Goal: Entertainment & Leisure: Consume media (video, audio)

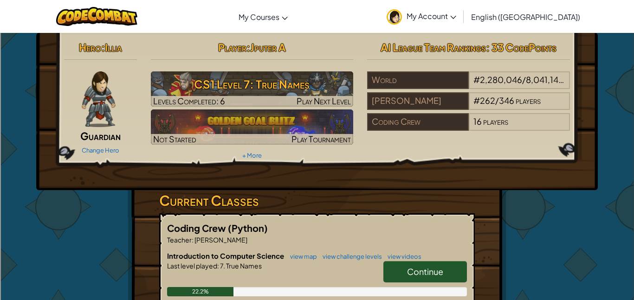
click at [502, 179] on div "Hero : Illia Guardian Change Hero Player : Jputer A CS1 Level 7: True Names Lev…" at bounding box center [316, 111] width 561 height 157
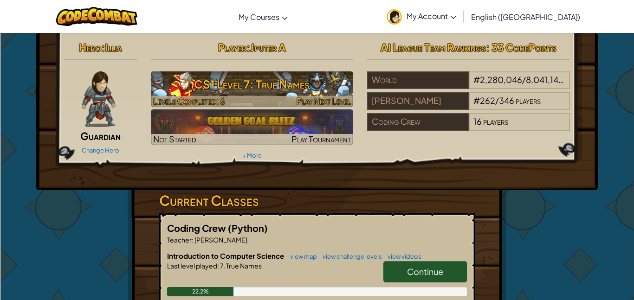
click at [324, 95] on img at bounding box center [252, 88] width 203 height 35
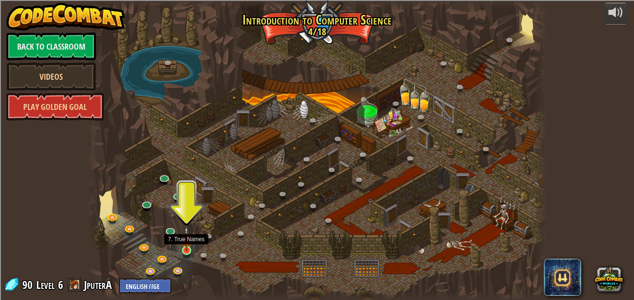
click at [186, 250] on img at bounding box center [186, 238] width 11 height 25
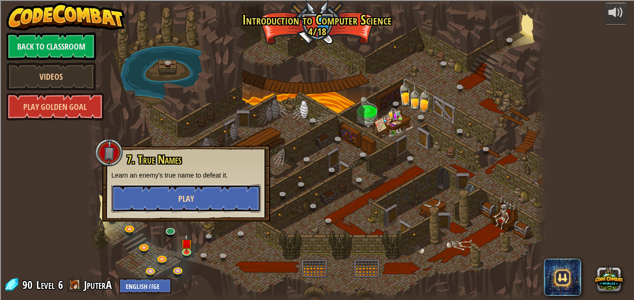
click at [233, 201] on button "Play" at bounding box center [185, 199] width 149 height 28
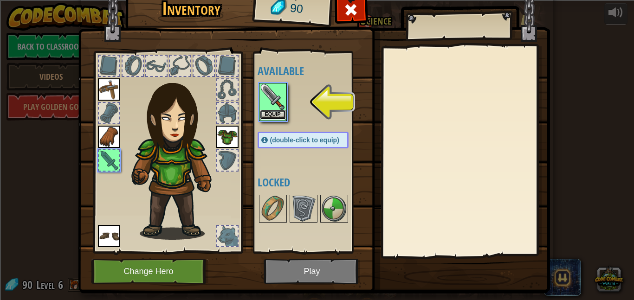
click at [274, 116] on button "Equip" at bounding box center [273, 115] width 26 height 10
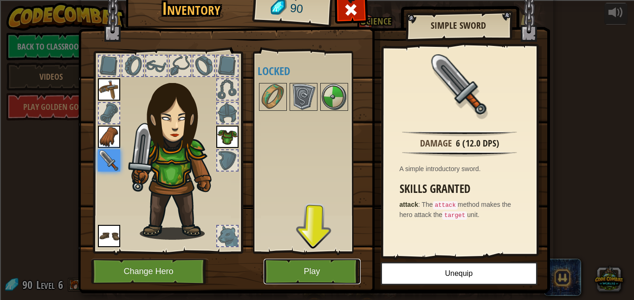
click at [292, 263] on button "Play" at bounding box center [311, 272] width 97 height 26
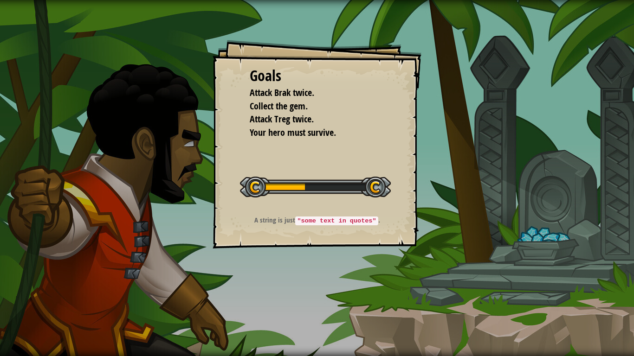
click at [401, 268] on div "Goals Attack Brak twice. Collect the gem. Attack Treg twice. Your hero must sur…" at bounding box center [317, 178] width 634 height 356
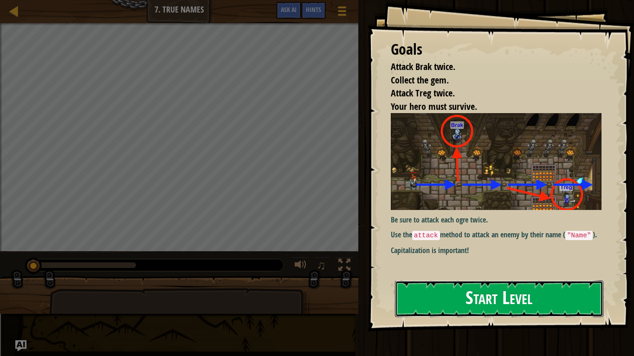
click at [494, 298] on button "Start Level" at bounding box center [499, 299] width 208 height 37
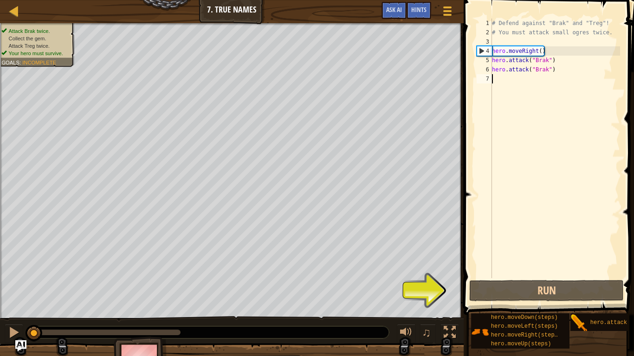
click at [540, 71] on div "# Defend against "Brak" and "Treg"! # You must attack small ogres twice. hero .…" at bounding box center [555, 158] width 130 height 278
type textarea "hero.attack("Brak")"
click at [539, 78] on div "# Defend against "Brak" and "Treg"! # You must attack small ogres twice. hero .…" at bounding box center [555, 158] width 130 height 278
click at [549, 58] on div "# Defend against "Brak" and "Treg"! # You must attack small ogres twice. hero .…" at bounding box center [555, 158] width 130 height 278
type textarea "hero.attack("Brak")"
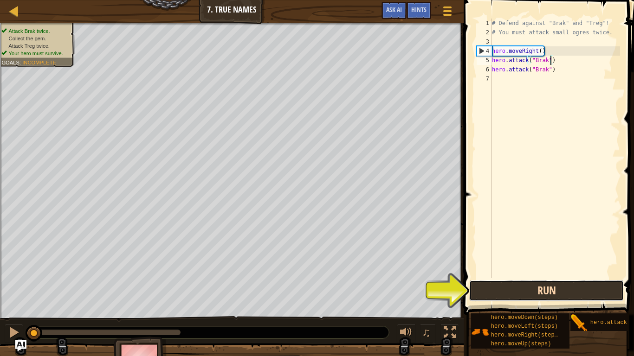
click at [506, 283] on button "Run" at bounding box center [546, 290] width 154 height 21
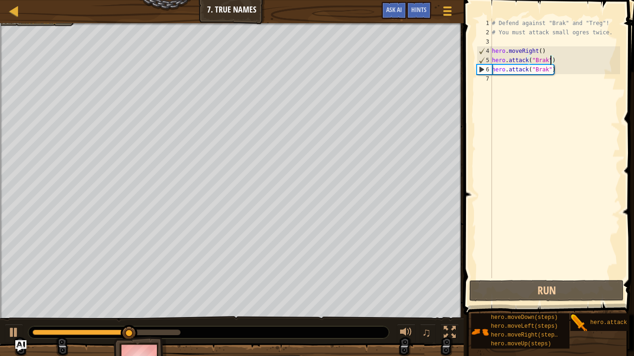
click at [570, 72] on div "# Defend against "Brak" and "Treg"! # You must attack small ogres twice. hero .…" at bounding box center [555, 158] width 130 height 278
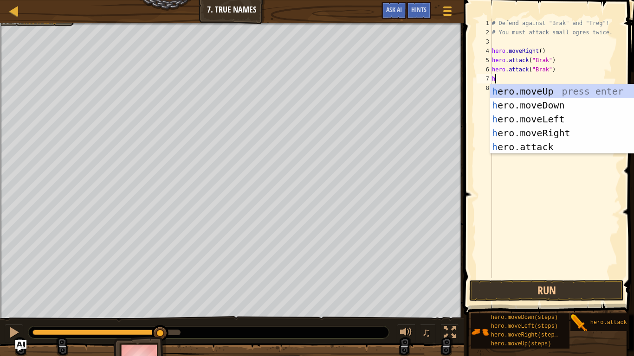
scroll to position [4, 0]
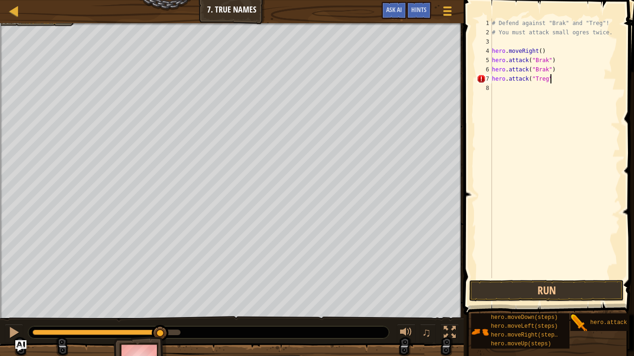
type textarea "hero.attack("Treg")"
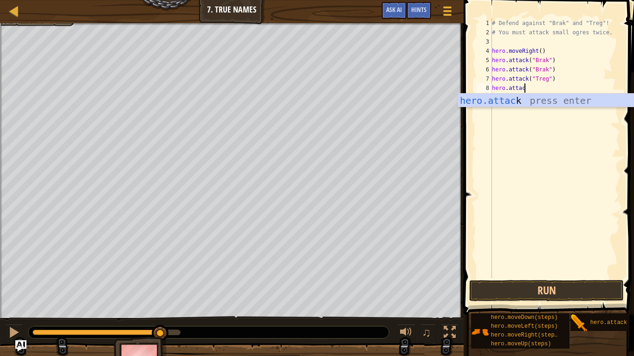
scroll to position [4, 5]
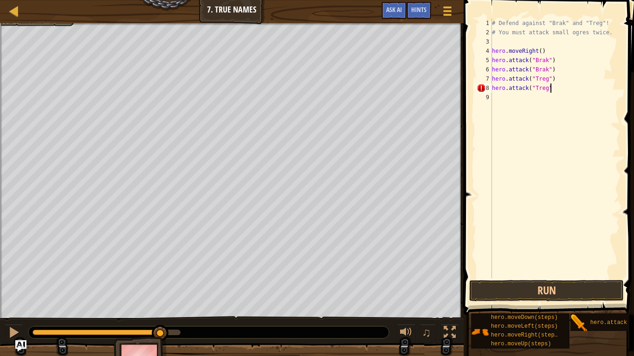
type textarea "hero.attack("Treg")"
type textarea "hero.moveRight(2)"
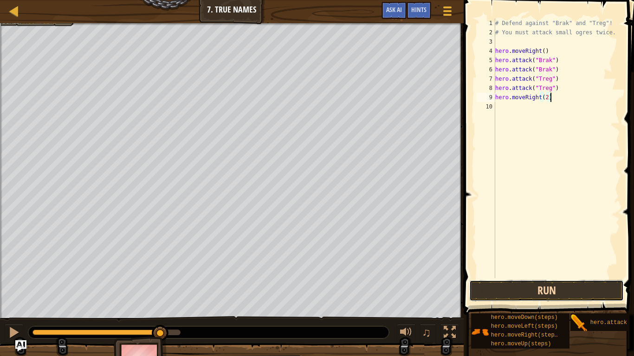
click at [556, 292] on button "Run" at bounding box center [546, 290] width 154 height 21
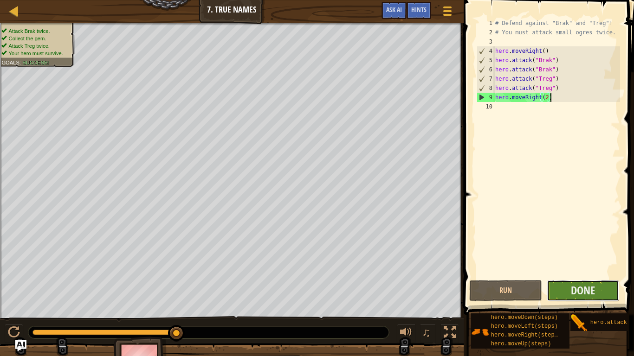
click at [559, 287] on button "Done" at bounding box center [582, 290] width 73 height 21
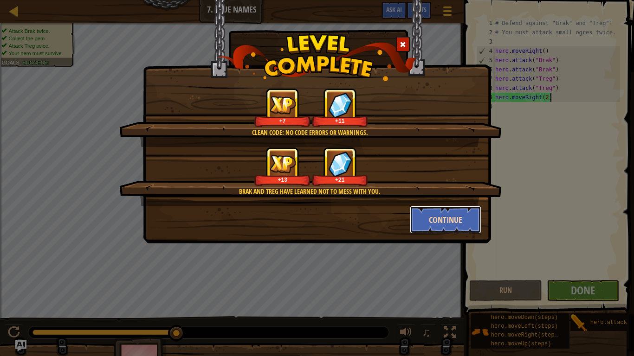
click at [434, 220] on button "Continue" at bounding box center [446, 220] width 72 height 28
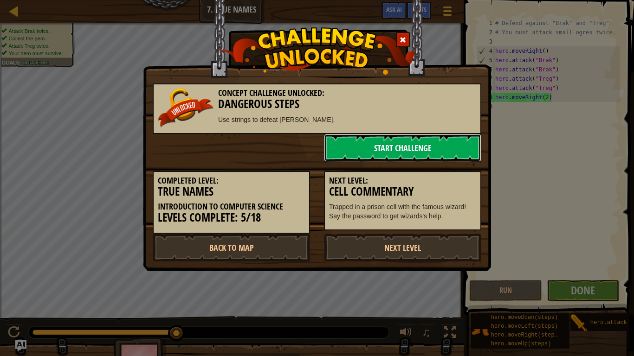
click at [383, 147] on link "Start Challenge" at bounding box center [402, 148] width 157 height 28
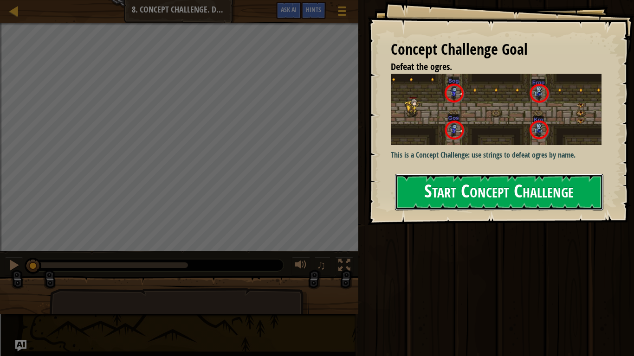
click at [571, 192] on button "Start Concept Challenge" at bounding box center [499, 192] width 208 height 37
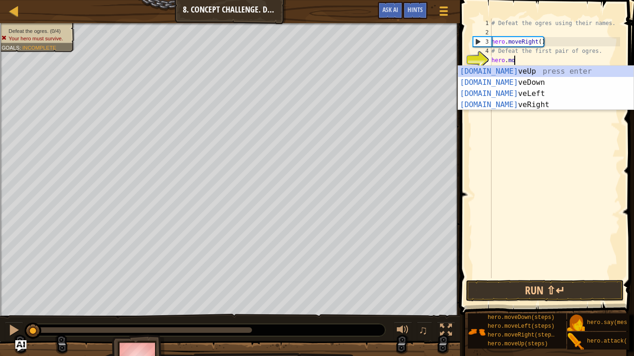
scroll to position [4, 4]
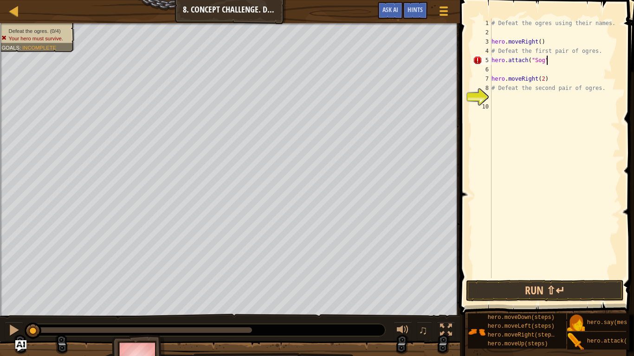
type textarea "hero.attach("Sog")"
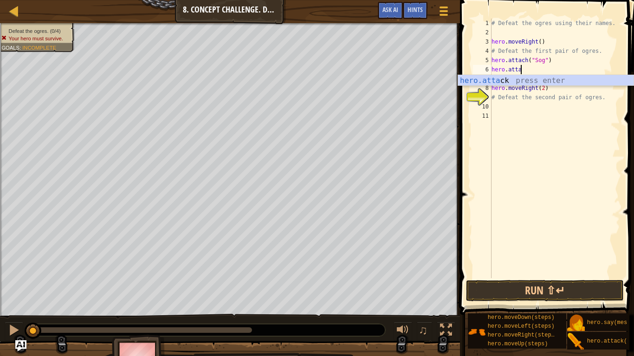
scroll to position [4, 5]
click at [527, 57] on div "# Defeat the ogres using their names. hero . moveRight ( ) # Defeat the first p…" at bounding box center [554, 158] width 130 height 278
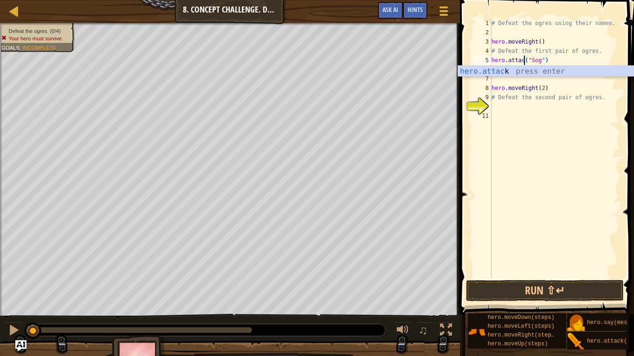
scroll to position [4, 6]
click at [565, 85] on div "# Defeat the ogres using their names. hero . moveRight ( ) # Defeat the first p…" at bounding box center [554, 158] width 130 height 278
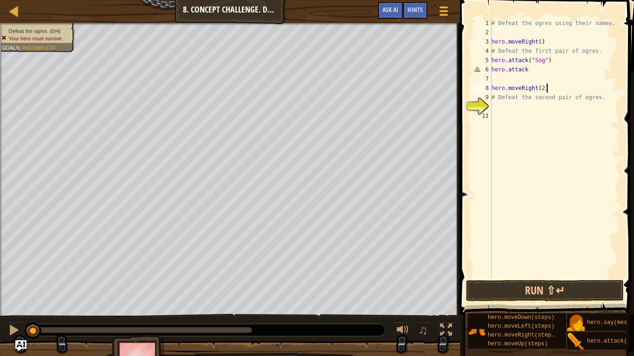
click at [541, 71] on div "# Defeat the ogres using their names. hero . moveRight ( ) # Defeat the first p…" at bounding box center [554, 158] width 130 height 278
type textarea "hero.attack("Gos")"
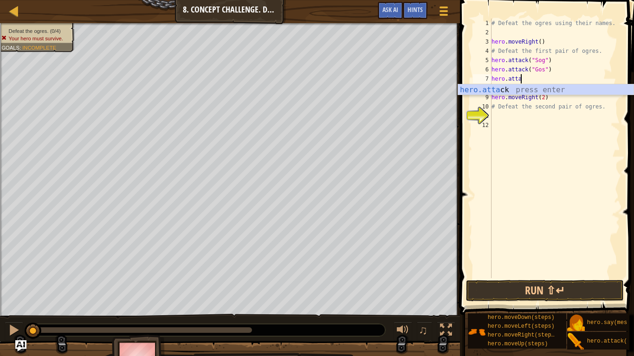
scroll to position [4, 5]
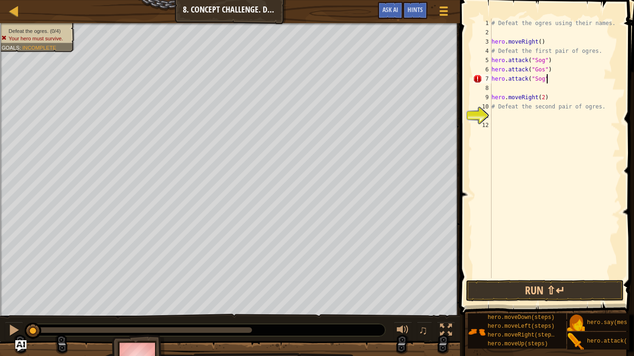
type textarea "hero.attack("Sog")"
type textarea "hero.attack("Gos")"
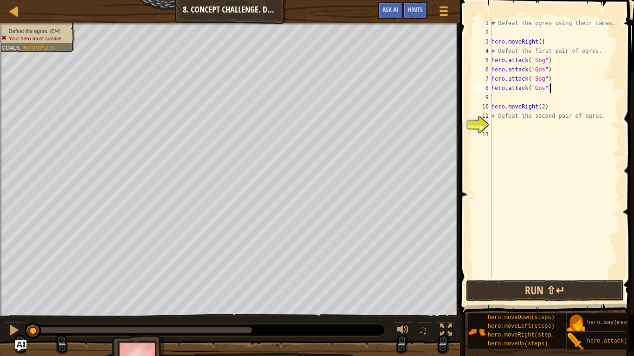
click at [552, 110] on div "# Defeat the ogres using their names. hero . moveRight ( ) # Defeat the first p…" at bounding box center [554, 158] width 130 height 278
click at [540, 44] on div "# Defeat the ogres using their names. hero . moveRight ( ) # Defeat the first p…" at bounding box center [554, 158] width 130 height 278
click at [565, 106] on div "# Defeat the ogres using their names. hero . moveRight ( ) # Defeat the first p…" at bounding box center [554, 158] width 130 height 278
type textarea "hero.moveRight(2)"
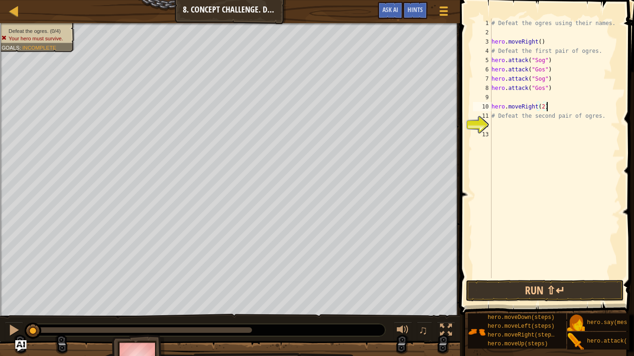
click at [575, 124] on div "# Defeat the ogres using their names. hero . moveRight ( ) # Defeat the first p…" at bounding box center [554, 158] width 130 height 278
type textarea "hero.attack("Ergo")"
type textarea "hero.attack("Kro")"
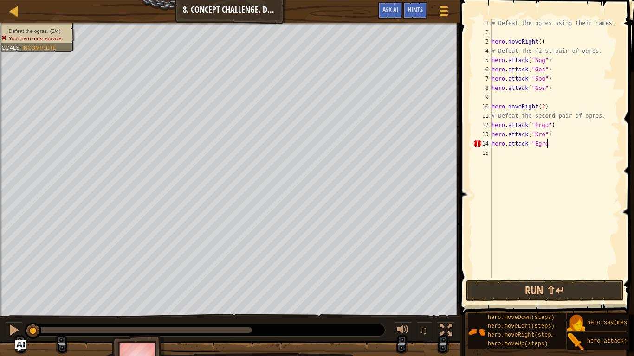
scroll to position [4, 7]
type textarea "hero.attack("Egro")"
click at [481, 290] on button "Run ⇧↵" at bounding box center [545, 290] width 158 height 21
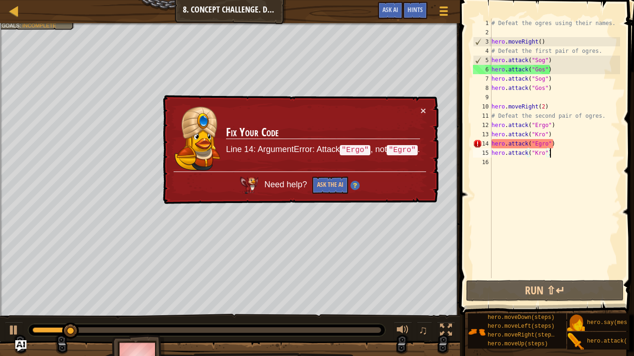
click at [542, 141] on div "# Defeat the ogres using their names. hero . moveRight ( ) # Defeat the first p…" at bounding box center [554, 158] width 130 height 278
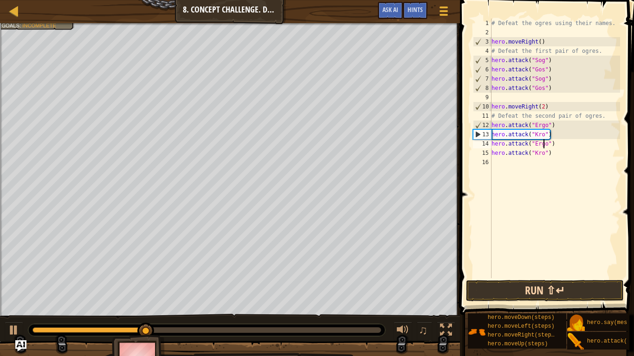
type textarea "hero.attack("Ergo")"
click at [518, 284] on button "Run ⇧↵" at bounding box center [545, 290] width 158 height 21
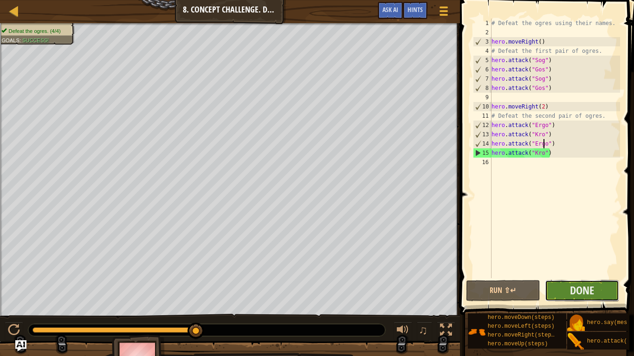
click at [607, 287] on button "Done" at bounding box center [582, 290] width 74 height 21
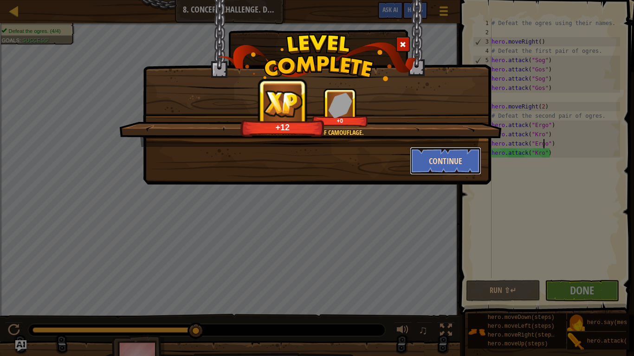
click at [451, 164] on button "Continue" at bounding box center [446, 161] width 72 height 28
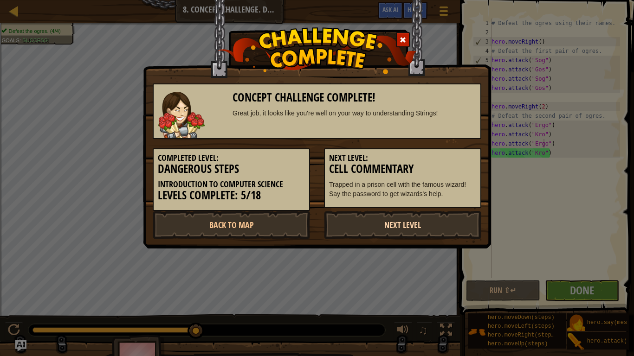
click at [390, 224] on link "Next Level" at bounding box center [402, 225] width 157 height 28
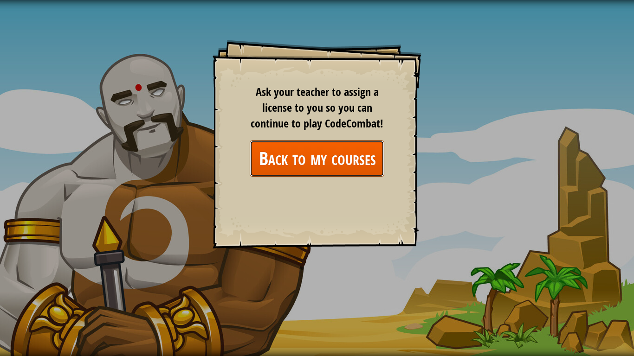
click at [333, 169] on link "Back to my courses" at bounding box center [317, 159] width 135 height 36
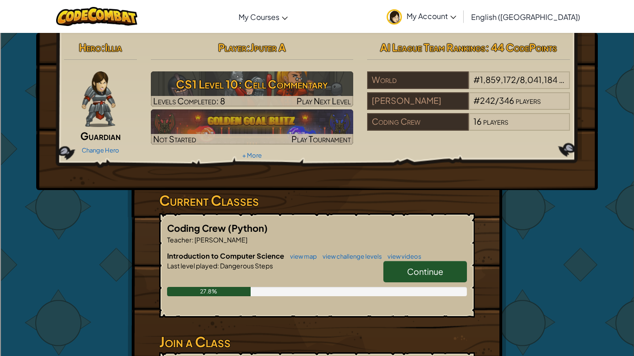
click at [401, 284] on div "Continue" at bounding box center [420, 274] width 93 height 26
click at [402, 278] on link "Continue" at bounding box center [424, 271] width 83 height 21
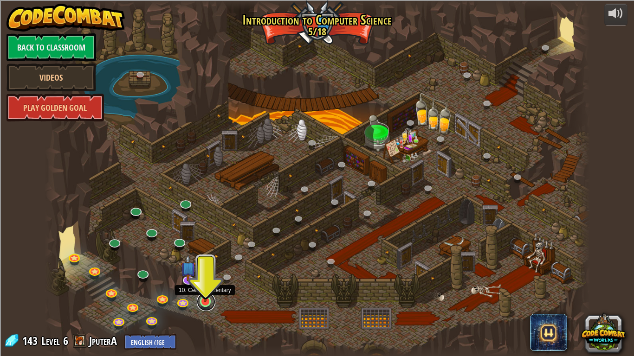
click at [203, 300] on link at bounding box center [206, 302] width 19 height 19
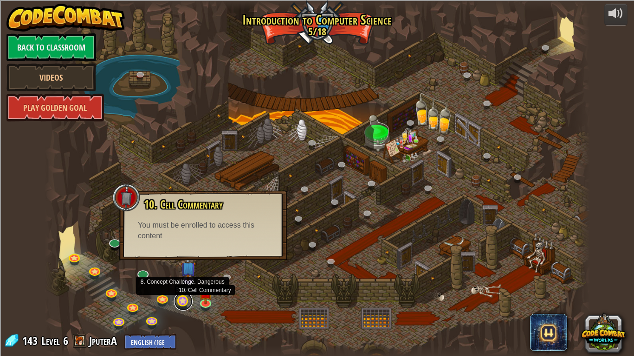
click at [183, 300] on link at bounding box center [183, 301] width 19 height 19
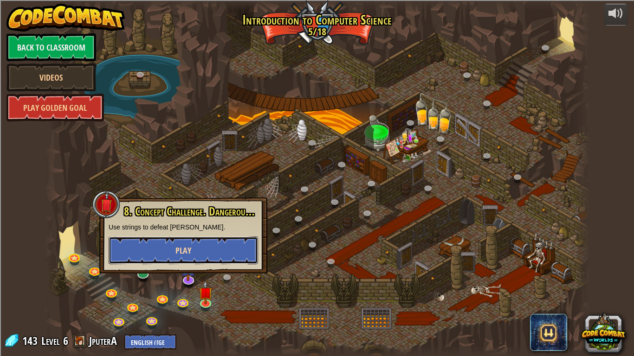
click at [209, 253] on button "Play" at bounding box center [183, 251] width 149 height 28
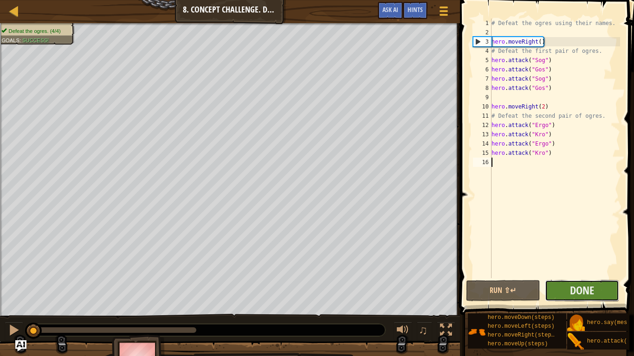
click at [549, 294] on button "Done" at bounding box center [582, 290] width 74 height 21
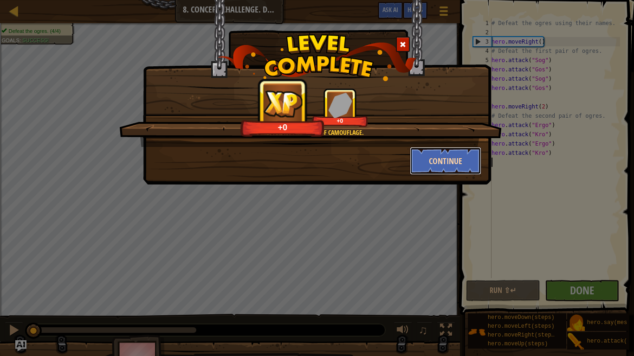
click at [439, 162] on button "Continue" at bounding box center [446, 161] width 72 height 28
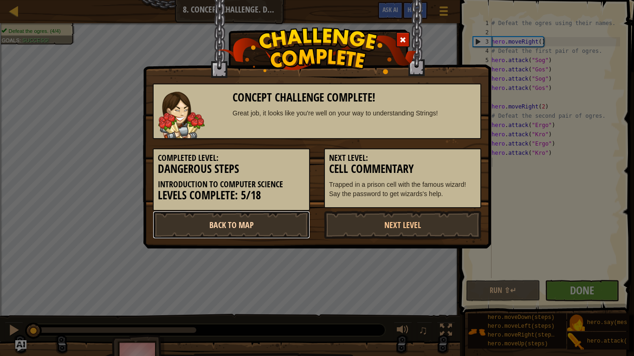
click at [303, 225] on link "Back to Map" at bounding box center [231, 225] width 157 height 28
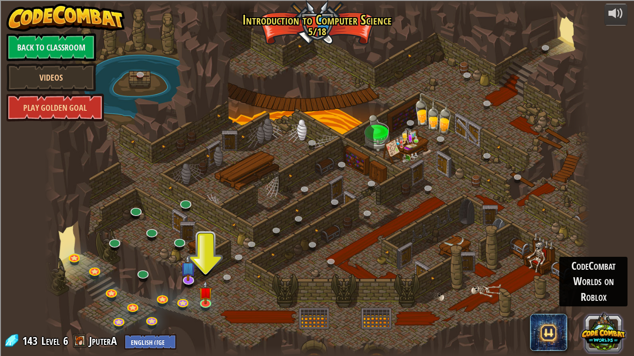
click at [592, 300] on button at bounding box center [603, 332] width 45 height 45
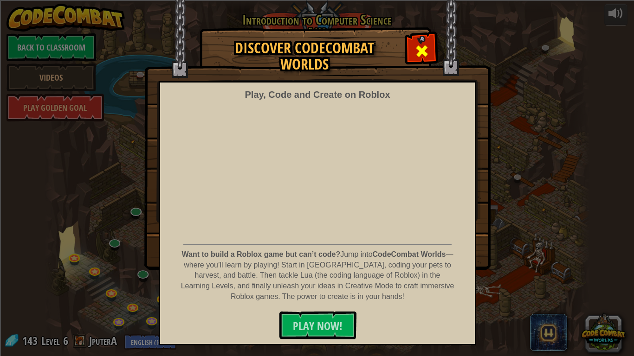
click at [411, 61] on div at bounding box center [421, 49] width 29 height 29
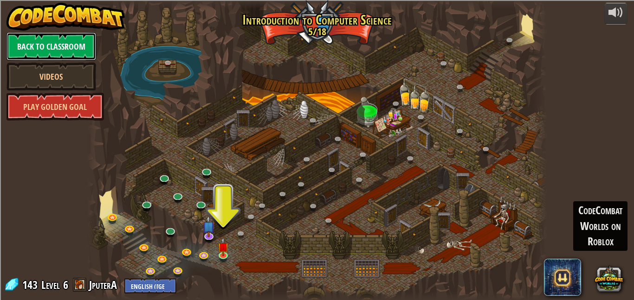
click at [71, 56] on link "Back to Classroom" at bounding box center [51, 46] width 90 height 28
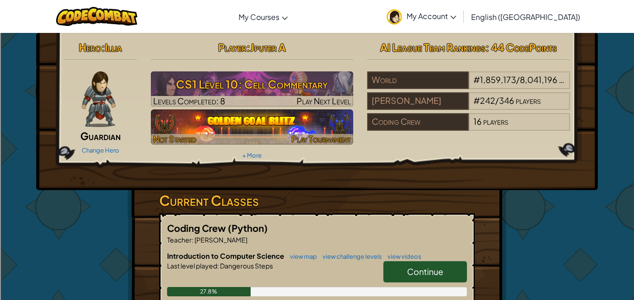
click at [257, 139] on div at bounding box center [252, 139] width 203 height 11
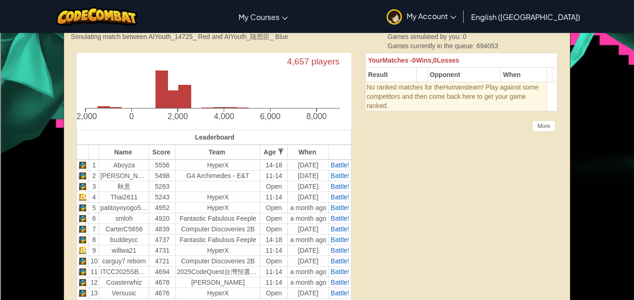
scroll to position [222, 0]
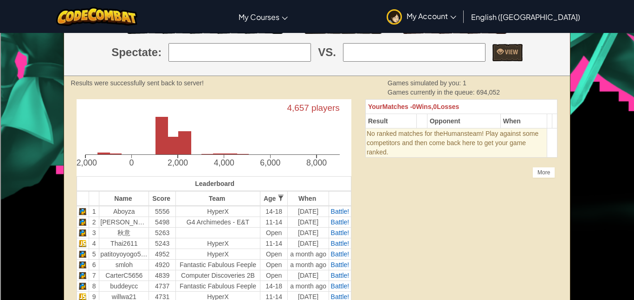
scroll to position [0, 0]
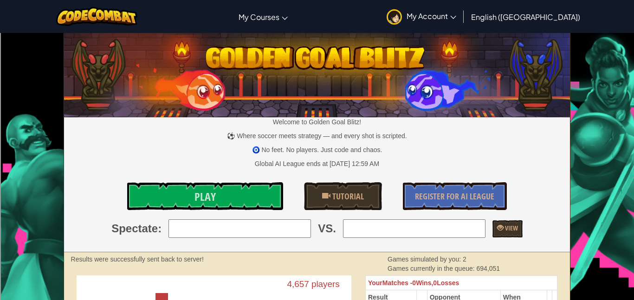
click at [174, 237] on input "search" at bounding box center [239, 228] width 142 height 19
type input "3: 秋意"
click at [443, 221] on input "search" at bounding box center [414, 228] width 142 height 19
type input "6: smloh"
click at [503, 228] on span at bounding box center [500, 227] width 6 height 6
